Goal: Information Seeking & Learning: Learn about a topic

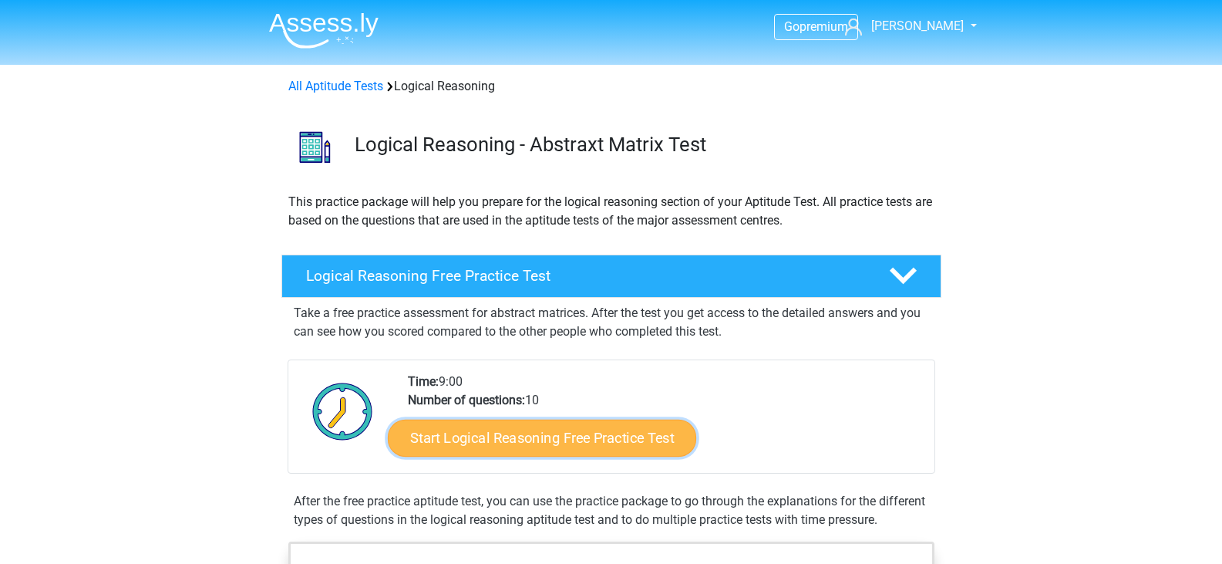
click at [494, 450] on link "Start Logical Reasoning Free Practice Test" at bounding box center [542, 437] width 308 height 37
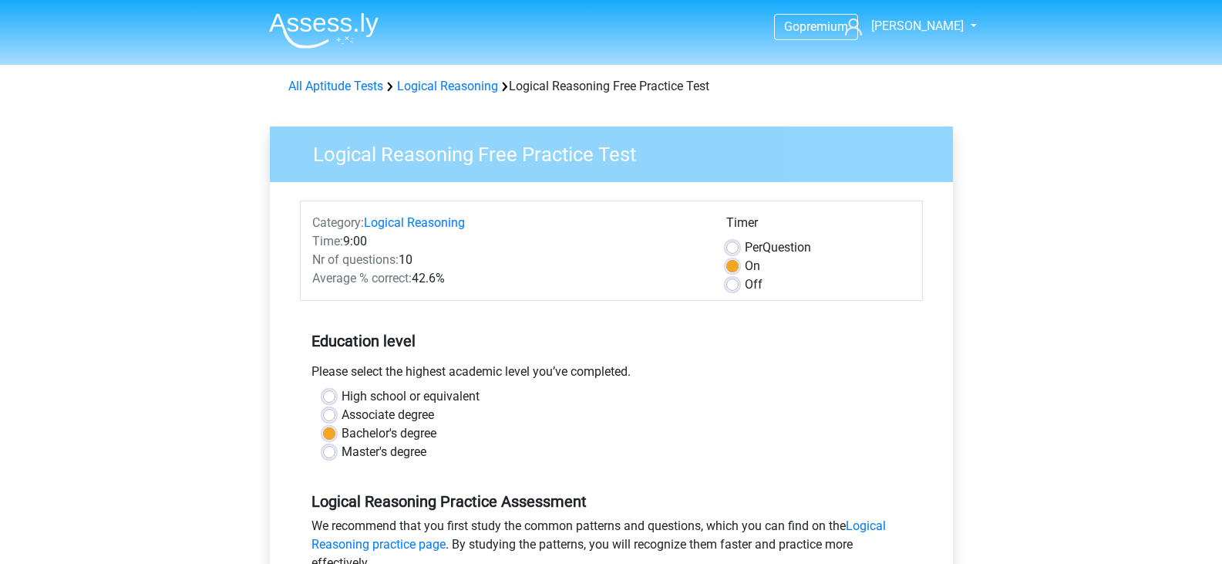
scroll to position [308, 0]
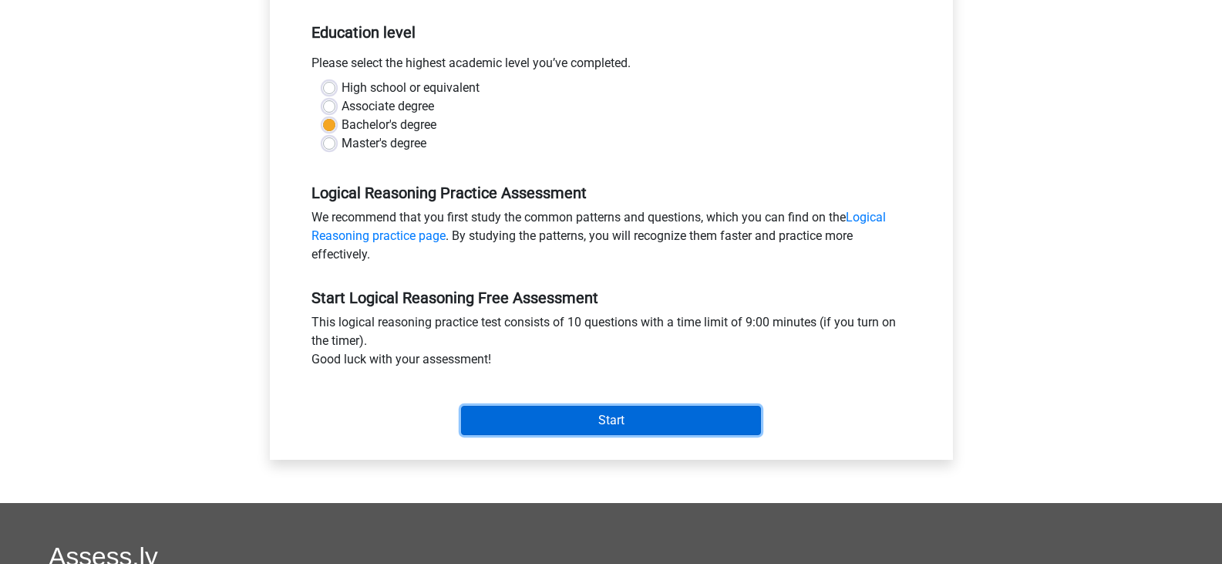
click at [529, 418] on input "Start" at bounding box center [611, 420] width 300 height 29
